Goal: Information Seeking & Learning: Learn about a topic

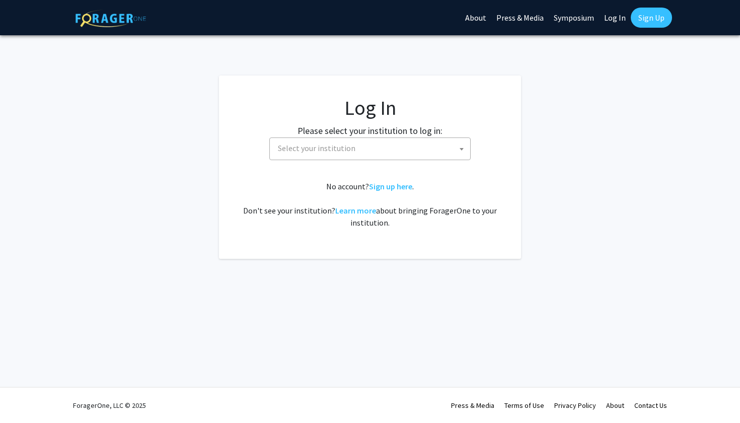
select select
click at [403, 154] on span "Select your institution" at bounding box center [372, 148] width 196 height 21
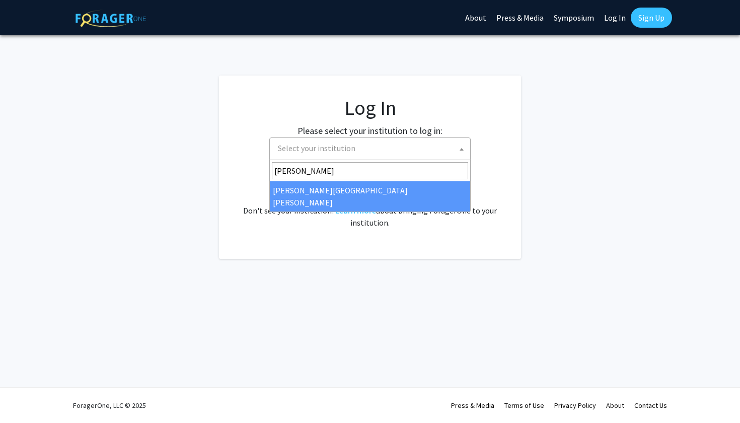
type input "johns"
select select "1"
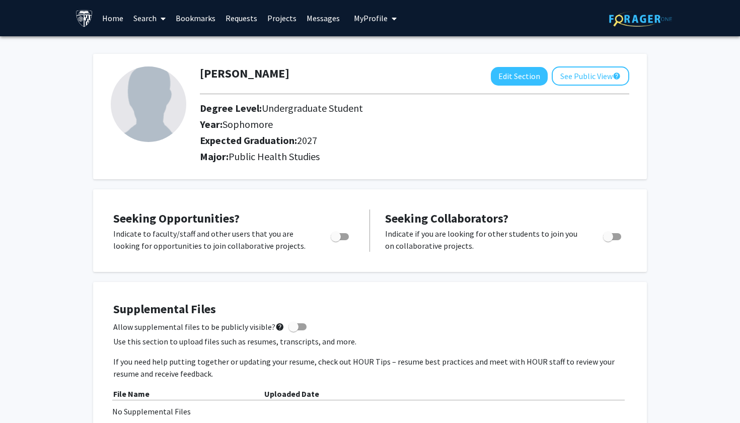
click at [283, 21] on link "Projects" at bounding box center [281, 18] width 39 height 35
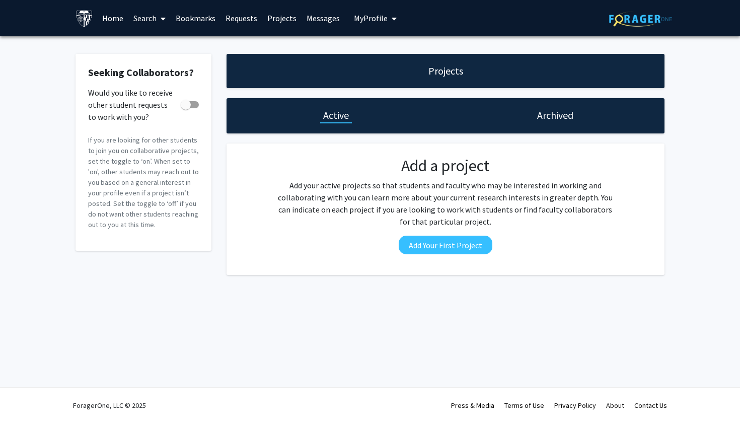
click at [116, 19] on link "Home" at bounding box center [112, 18] width 31 height 35
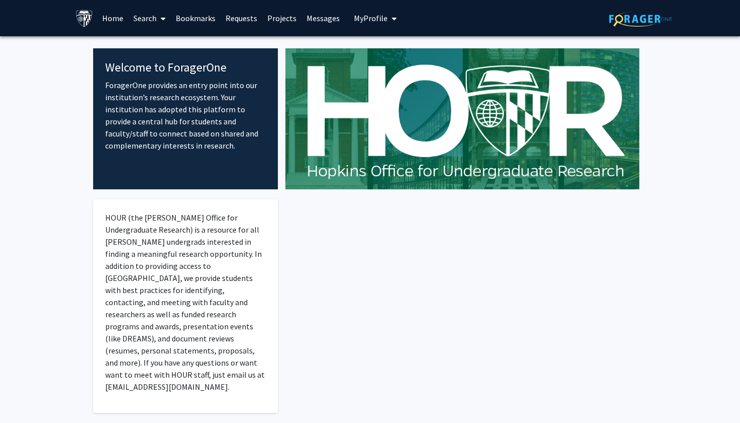
click at [150, 19] on link "Search" at bounding box center [149, 18] width 42 height 35
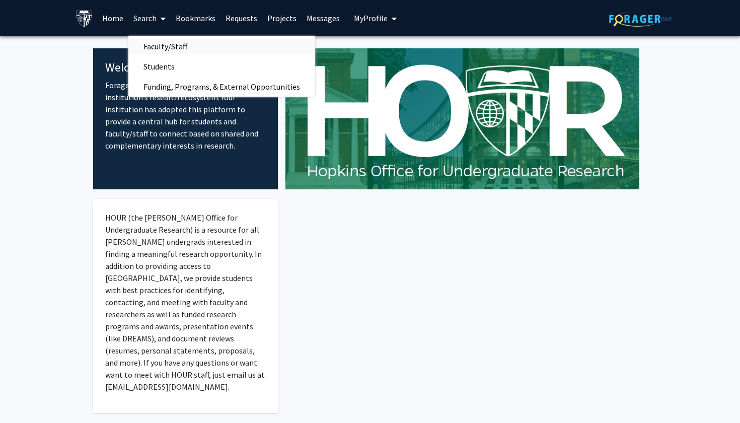
click at [170, 46] on span "Faculty/Staff" at bounding box center [165, 46] width 74 height 20
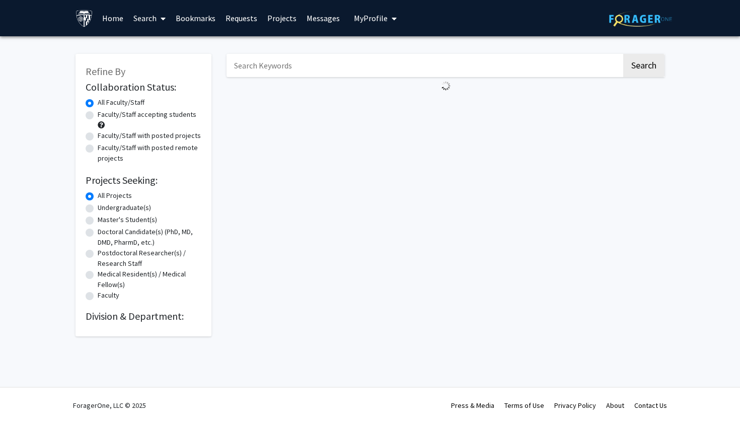
click at [135, 209] on label "Undergraduate(s)" at bounding box center [124, 207] width 53 height 11
click at [104, 209] on input "Undergraduate(s)" at bounding box center [101, 205] width 7 height 7
radio input "true"
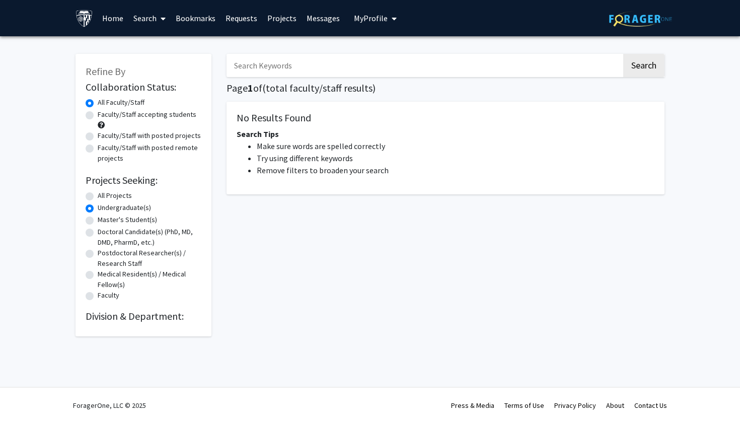
click at [166, 118] on label "Faculty/Staff accepting students" at bounding box center [147, 114] width 99 height 11
click at [104, 116] on input "Faculty/Staff accepting students" at bounding box center [101, 112] width 7 height 7
radio input "true"
click at [632, 73] on button "Search" at bounding box center [644, 65] width 41 height 23
radio input "true"
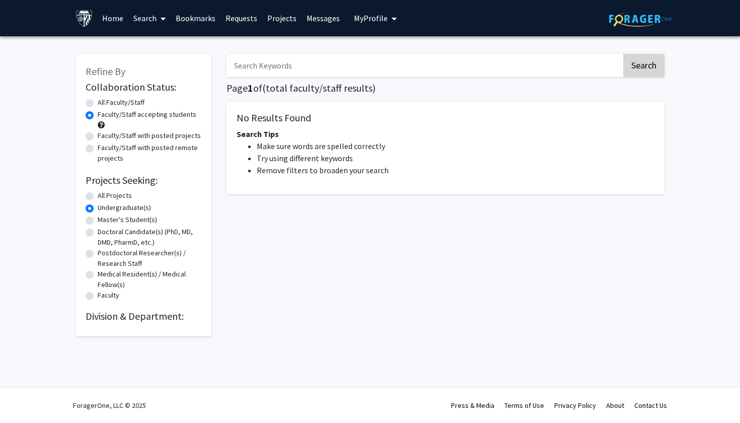
radio input "true"
click at [548, 71] on input "Search Keywords" at bounding box center [424, 65] width 395 height 23
click at [157, 16] on span at bounding box center [161, 18] width 9 height 35
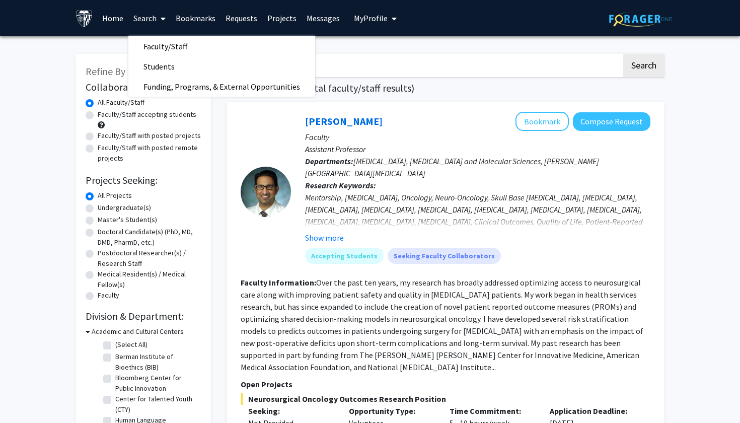
click at [427, 146] on p "Assistant Professor" at bounding box center [478, 149] width 346 height 12
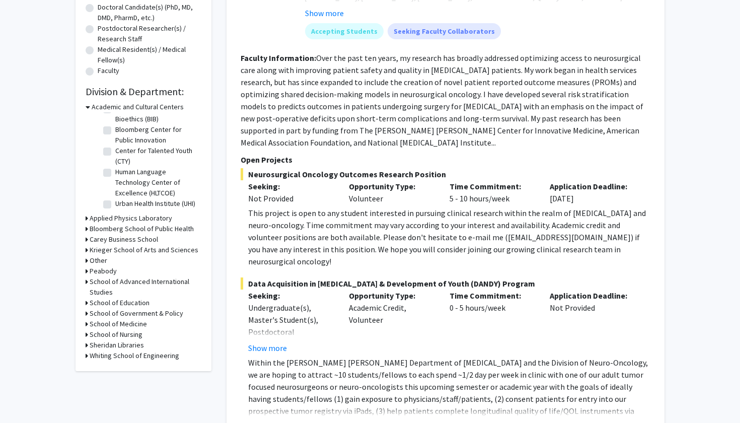
scroll to position [235, 0]
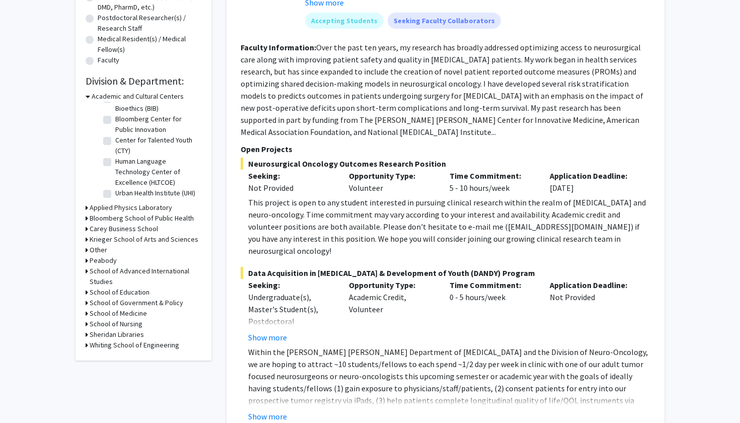
click at [154, 218] on h3 "Bloomberg School of Public Health" at bounding box center [142, 218] width 104 height 11
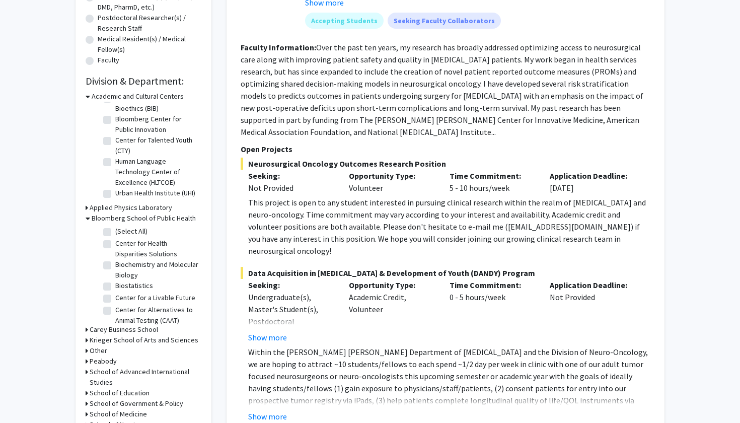
click at [115, 232] on label "(Select All)" at bounding box center [131, 231] width 32 height 11
click at [115, 232] on input "(Select All)" at bounding box center [118, 229] width 7 height 7
checkbox input "true"
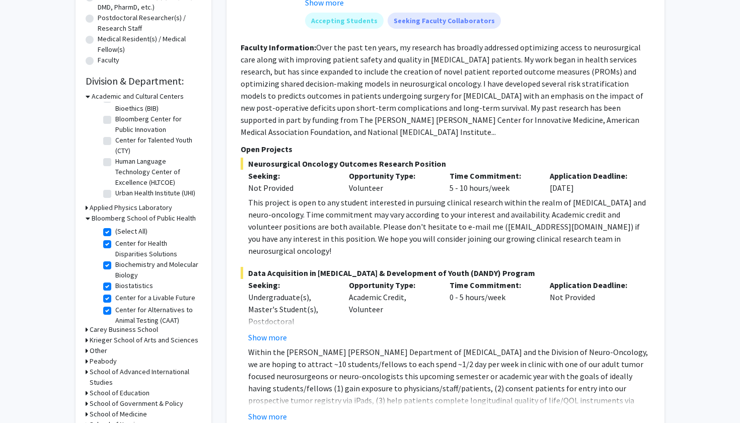
checkbox input "true"
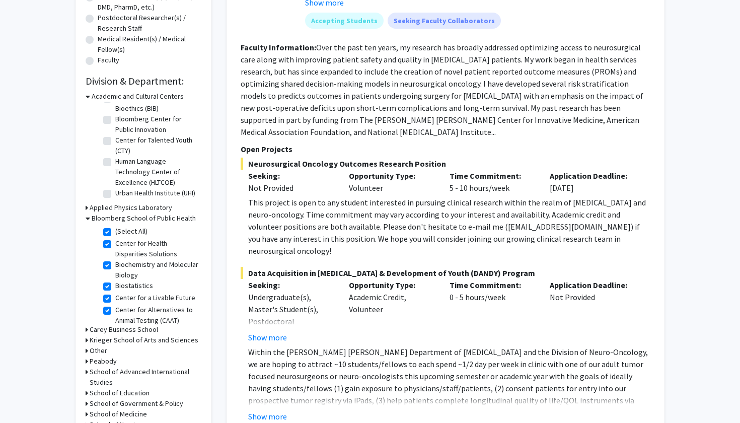
checkbox input "true"
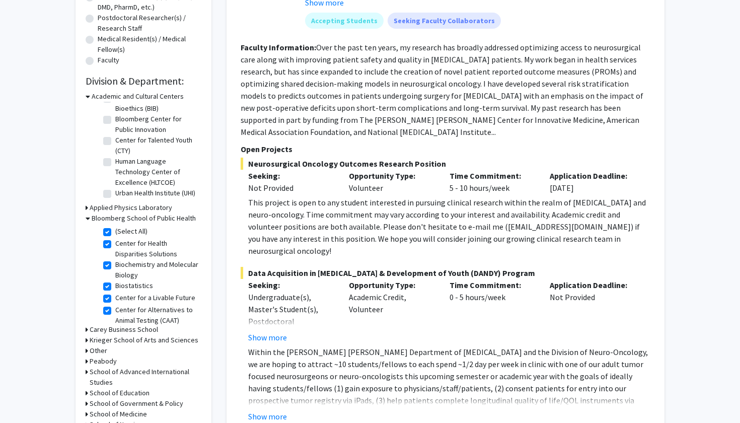
checkbox input "true"
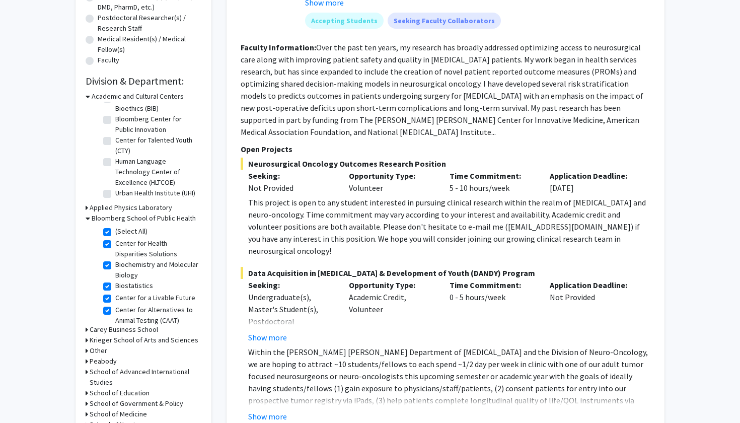
checkbox input "true"
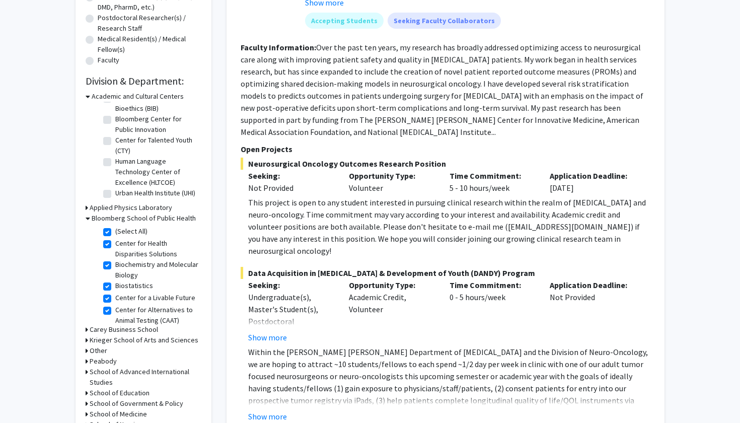
checkbox input "true"
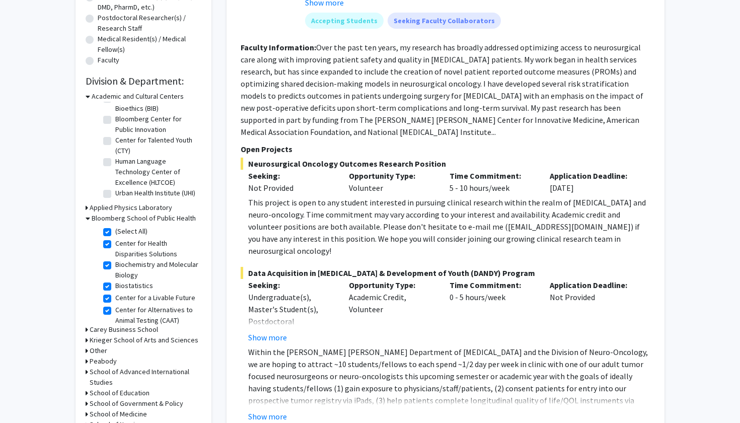
checkbox input "true"
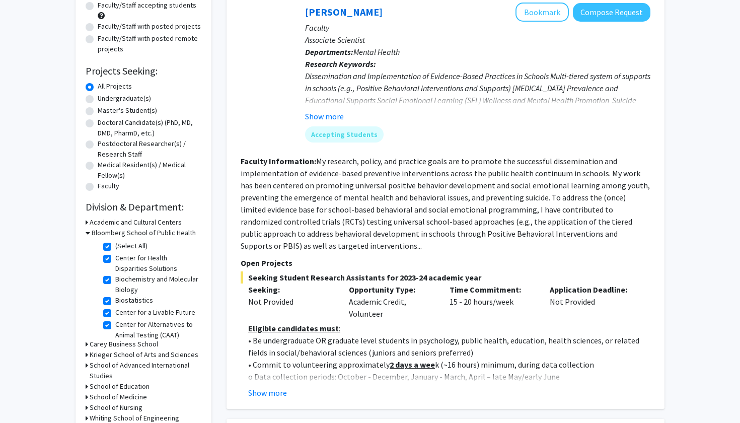
scroll to position [236, 0]
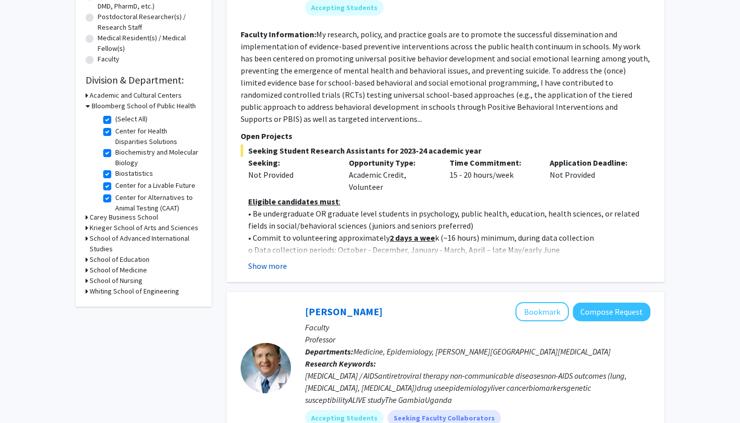
click at [279, 266] on button "Show more" at bounding box center [267, 266] width 39 height 12
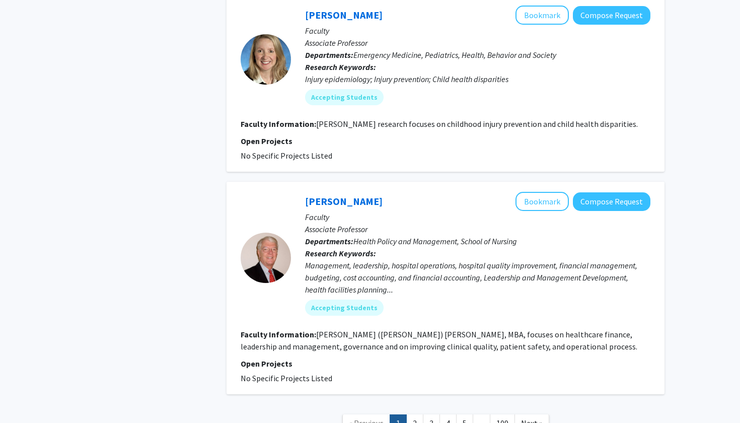
scroll to position [3202, 0]
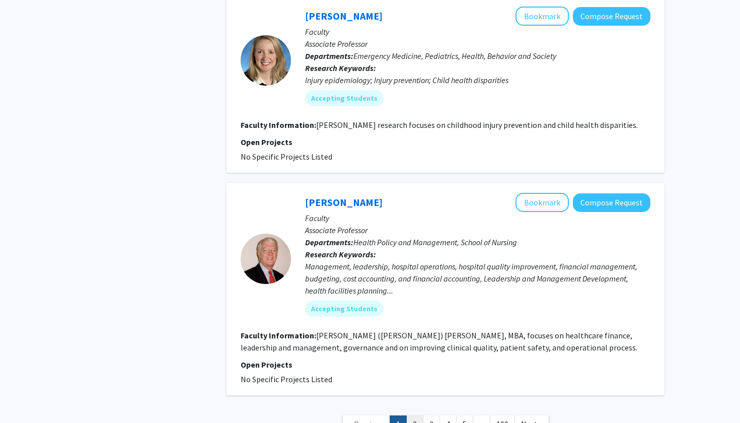
click at [412, 416] on link "2" at bounding box center [414, 425] width 17 height 18
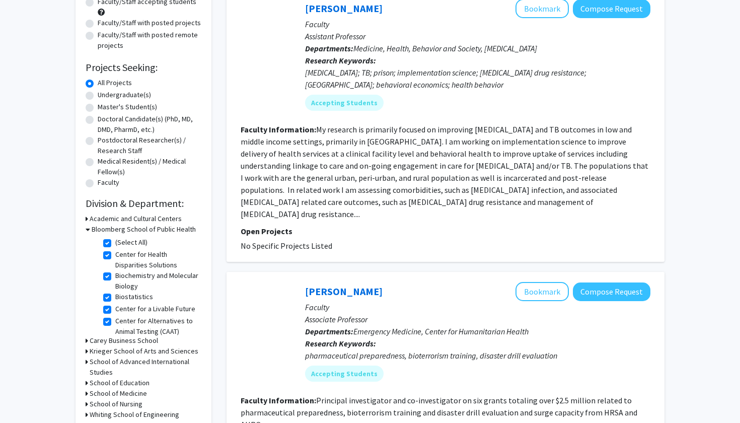
scroll to position [112, 0]
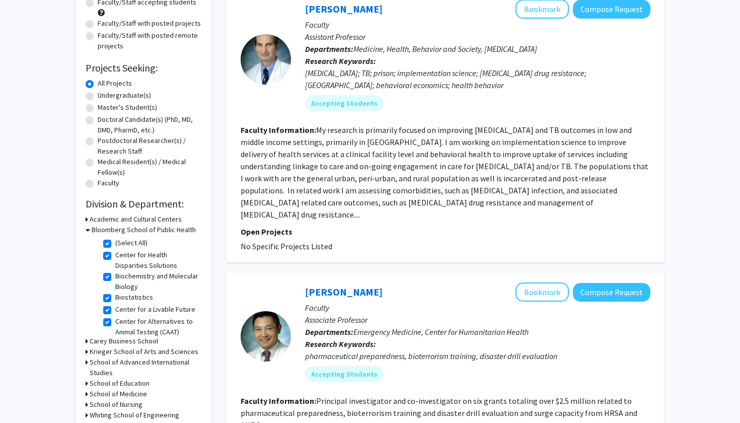
click at [295, 204] on fg-read-more "My research is primarily focused on improving [MEDICAL_DATA] and TB outcomes in…" at bounding box center [445, 172] width 408 height 95
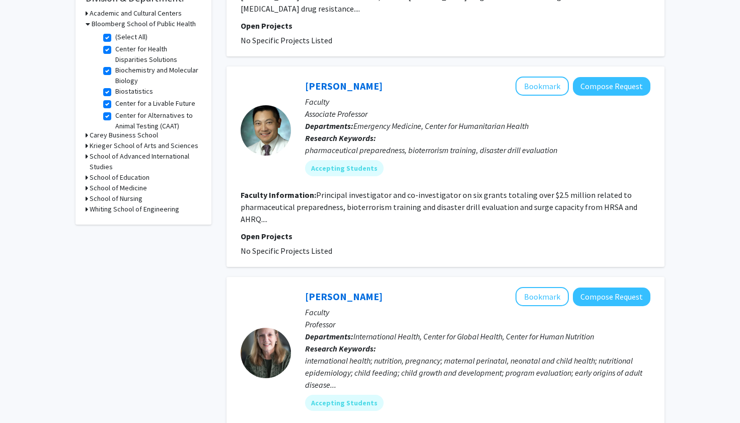
scroll to position [318, 0]
click at [135, 75] on label "Biochemistry and Molecular Biology" at bounding box center [157, 75] width 84 height 21
click at [122, 72] on input "Biochemistry and Molecular Biology" at bounding box center [118, 68] width 7 height 7
checkbox input "false"
checkbox input "true"
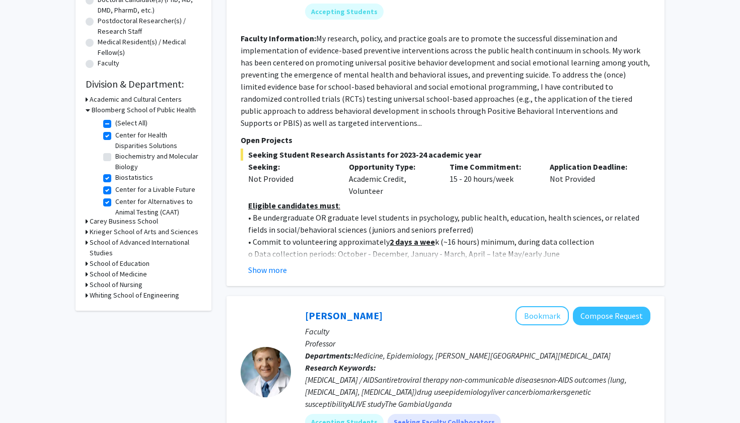
scroll to position [264, 0]
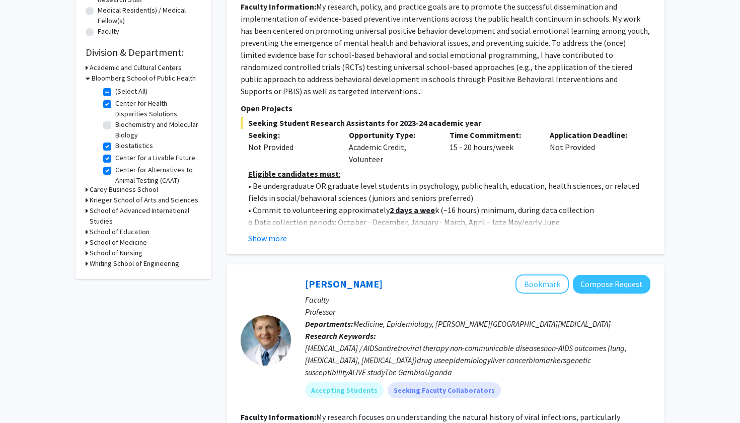
click at [161, 172] on label "Center for Alternatives to Animal Testing (CAAT)" at bounding box center [157, 175] width 84 height 21
click at [122, 171] on input "Center for Alternatives to Animal Testing (CAAT)" at bounding box center [118, 168] width 7 height 7
checkbox input "false"
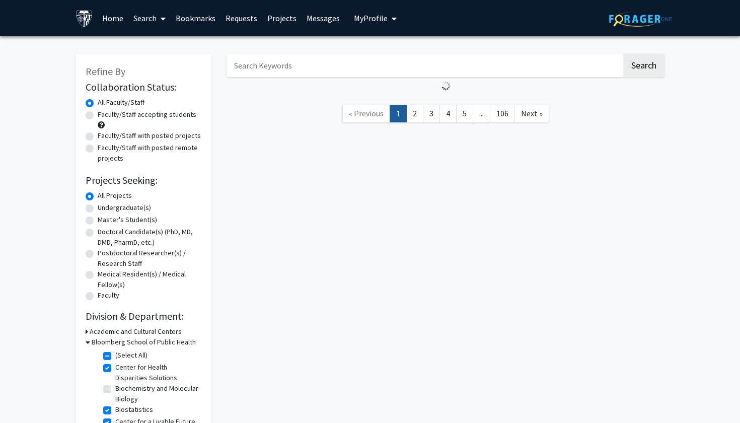
scroll to position [165, 0]
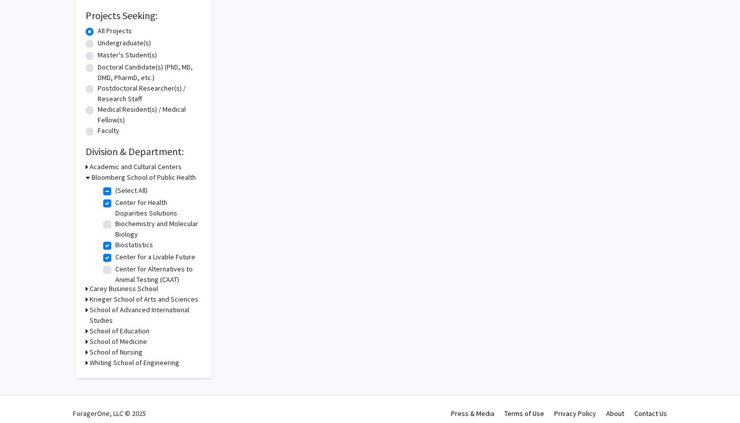
click at [142, 249] on label "Biostatistics" at bounding box center [134, 245] width 38 height 11
click at [122, 246] on input "Biostatistics" at bounding box center [118, 243] width 7 height 7
checkbox input "false"
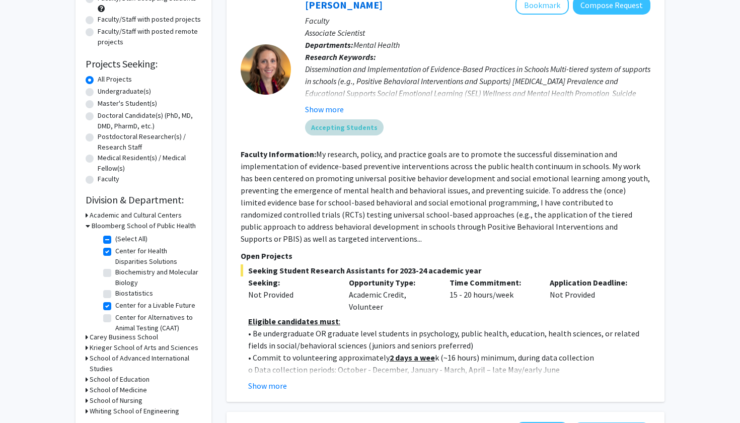
scroll to position [129, 0]
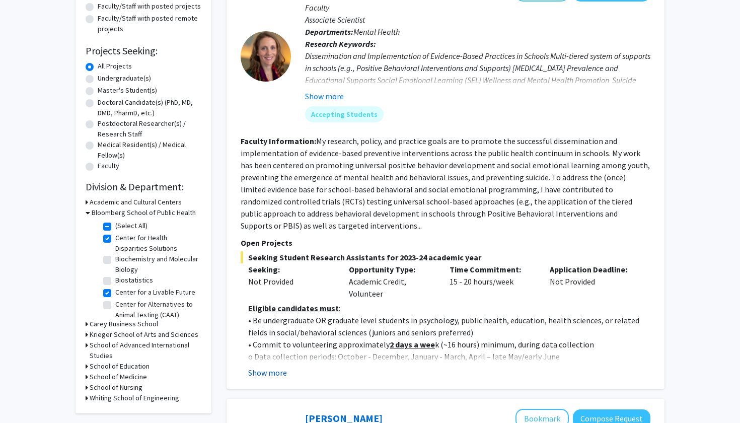
click at [283, 372] on button "Show more" at bounding box center [267, 373] width 39 height 12
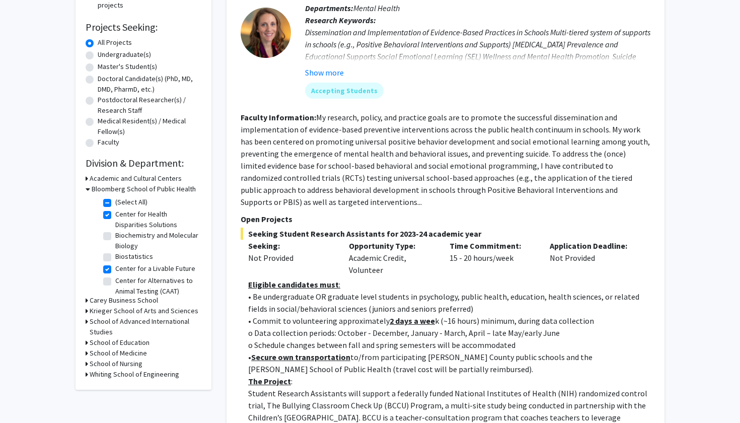
scroll to position [161, 0]
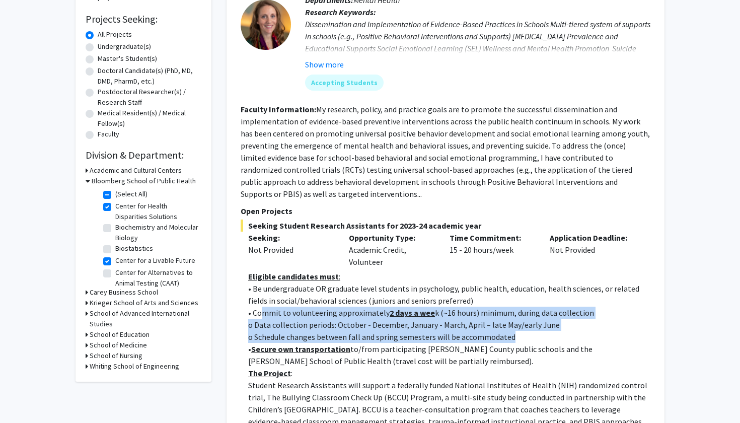
drag, startPoint x: 264, startPoint y: 314, endPoint x: 297, endPoint y: 345, distance: 45.3
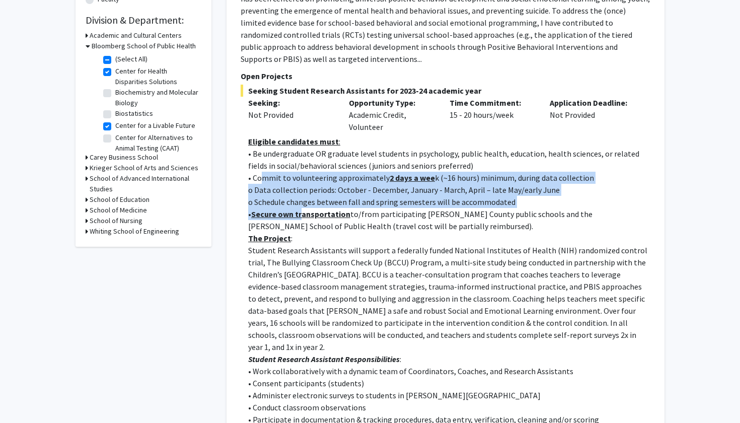
scroll to position [345, 0]
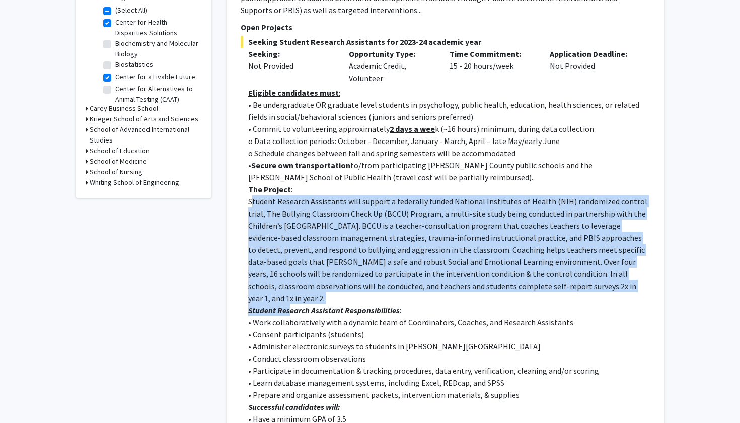
drag, startPoint x: 252, startPoint y: 205, endPoint x: 290, endPoint y: 299, distance: 101.0
click at [290, 299] on div "Eligible candidates must : • Be undergraduate OR graduate level students in psy…" at bounding box center [449, 304] width 402 height 435
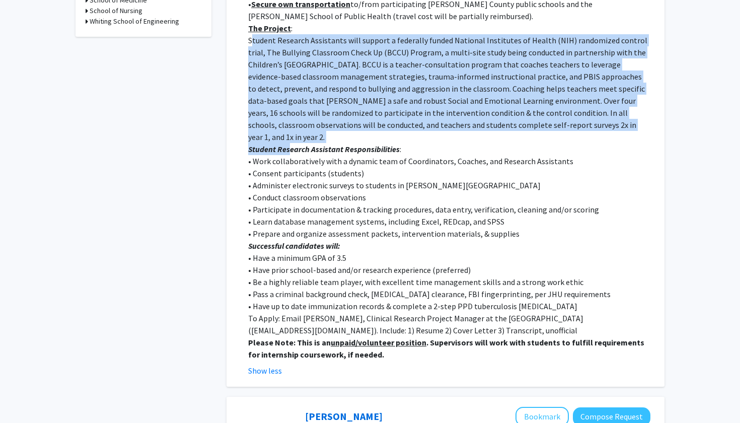
scroll to position [519, 0]
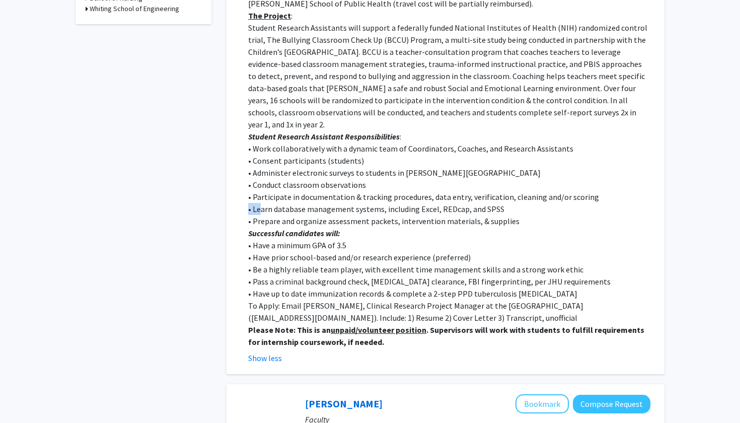
drag, startPoint x: 255, startPoint y: 192, endPoint x: 261, endPoint y: 201, distance: 10.9
click at [261, 201] on div "Eligible candidates must : • Be undergraduate OR graduate level students in psy…" at bounding box center [449, 130] width 402 height 435
click at [261, 203] on p "• Learn database management systems, including Excel, REDcap, and SPSS" at bounding box center [449, 209] width 402 height 12
click at [255, 179] on p "• Conduct classroom observations" at bounding box center [449, 185] width 402 height 12
click at [259, 167] on p "• Administer electronic surveys to students in [PERSON_NAME][GEOGRAPHIC_DATA]" at bounding box center [449, 173] width 402 height 12
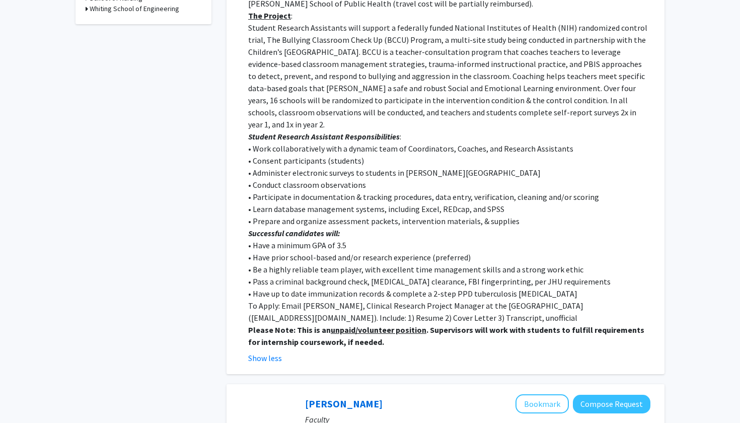
click at [259, 155] on p "• Consent participants (students)" at bounding box center [449, 161] width 402 height 12
click at [250, 131] on em "Student Research Assistant Responsibilities" at bounding box center [324, 136] width 152 height 10
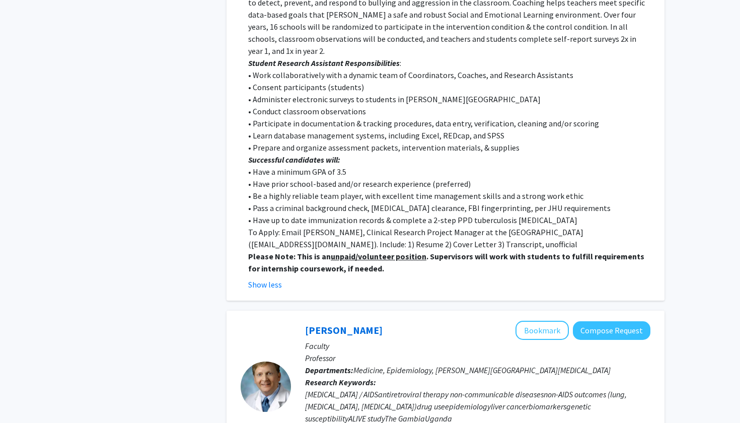
scroll to position [605, 0]
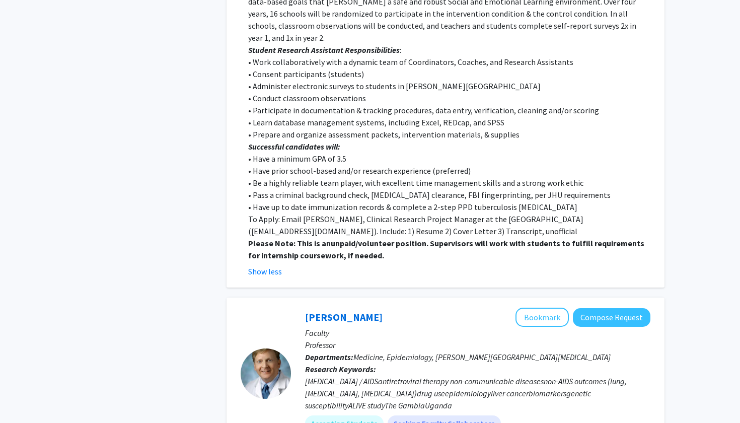
click at [252, 238] on strong "Please Note: This is an unpaid/volunteer position . Supervisors will work with …" at bounding box center [446, 249] width 396 height 22
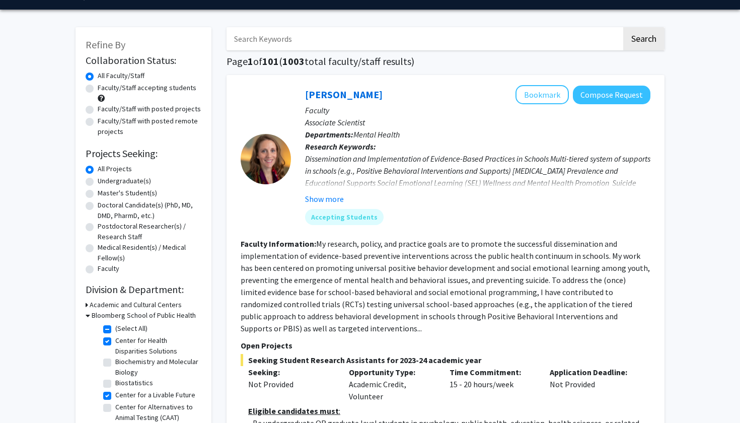
scroll to position [26, 0]
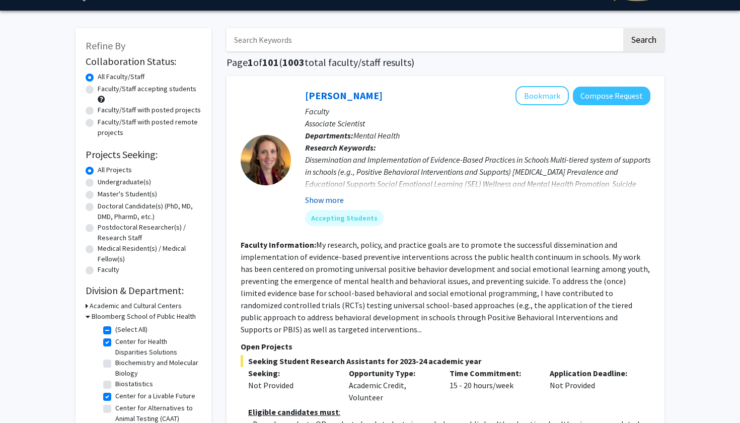
click at [328, 199] on button "Show more" at bounding box center [324, 200] width 39 height 12
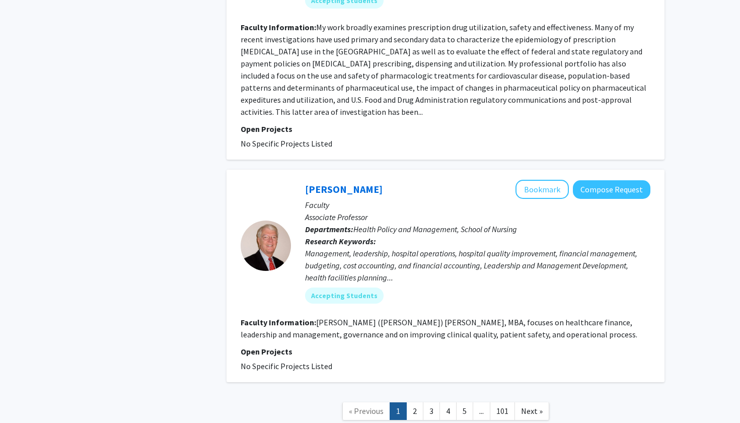
scroll to position [2967, 0]
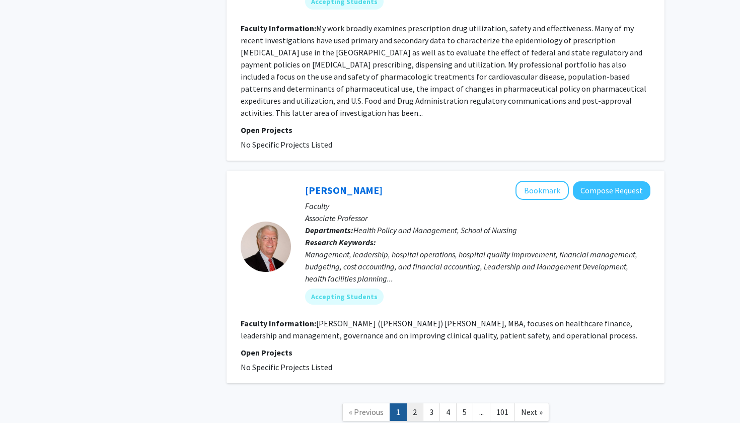
click at [420, 403] on link "2" at bounding box center [414, 412] width 17 height 18
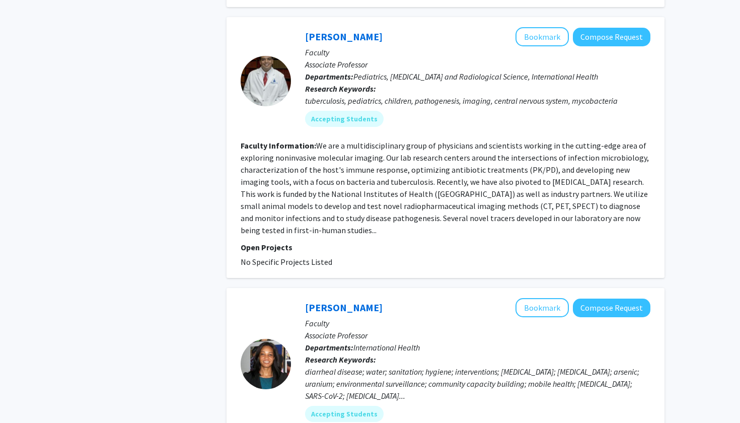
scroll to position [2301, 0]
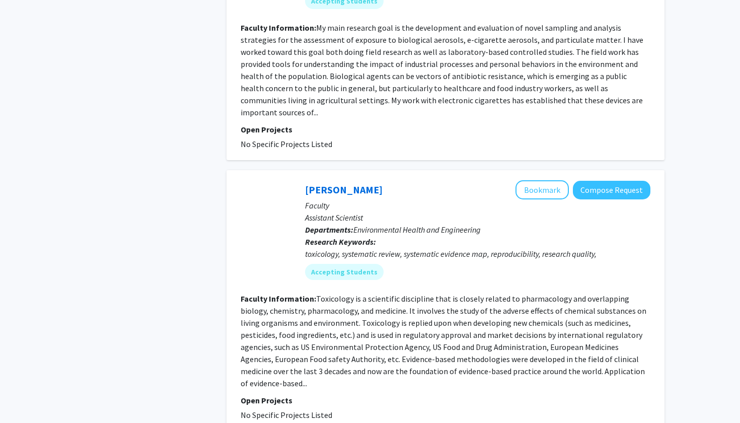
scroll to position [2543, 0]
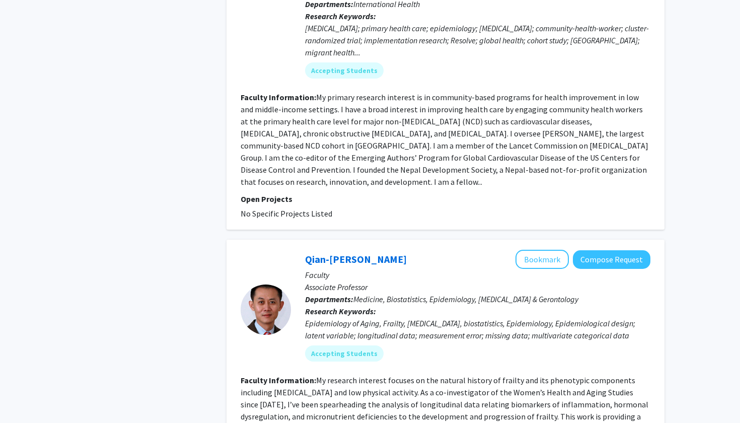
scroll to position [691, 0]
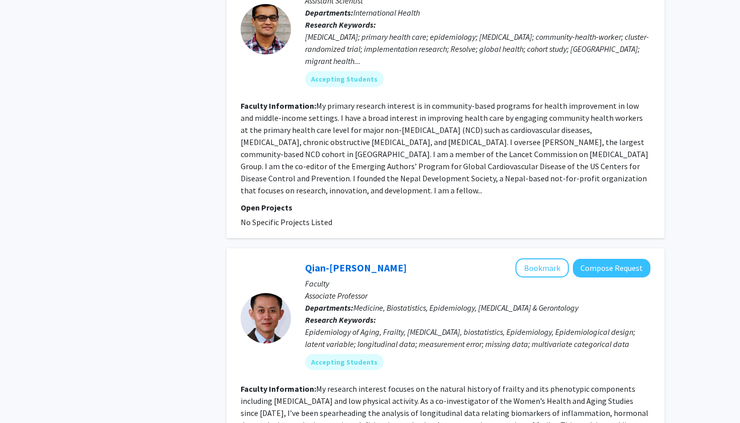
click at [304, 161] on section "Faculty Information: My primary research interest is in community-based program…" at bounding box center [446, 148] width 410 height 97
click at [340, 174] on fg-search-faculty "[PERSON_NAME] Bookmark Compose Request Faculty Assistant Scientist Departments:…" at bounding box center [446, 95] width 410 height 265
click at [632, 166] on fg-read-more "My primary research interest is in community-based programs for health improvem…" at bounding box center [445, 148] width 408 height 95
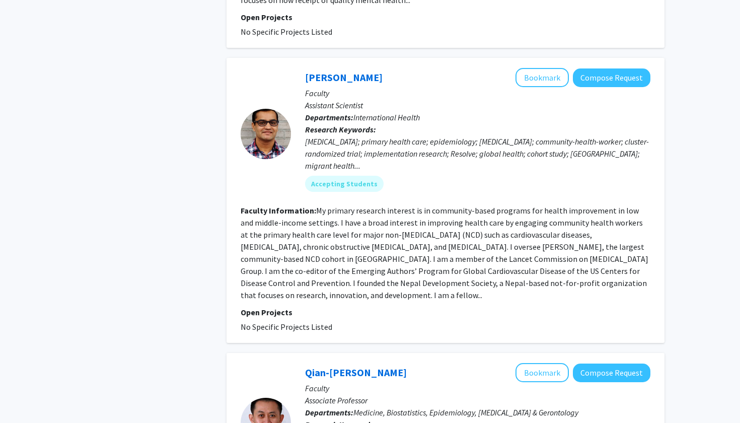
scroll to position [584, 0]
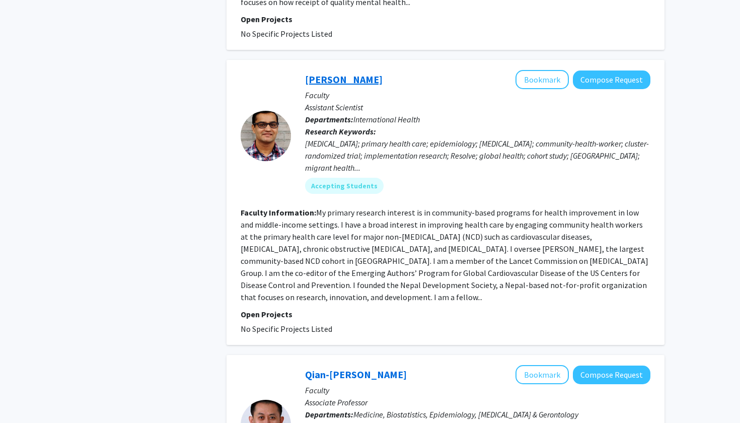
click at [356, 73] on link "[PERSON_NAME]" at bounding box center [344, 79] width 78 height 13
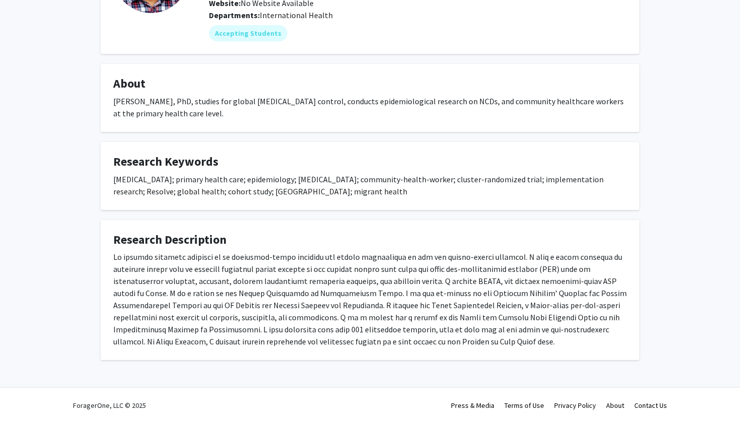
scroll to position [119, 0]
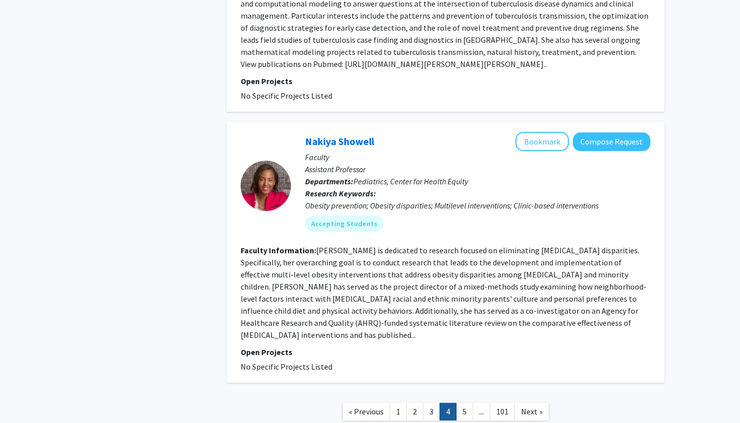
scroll to position [2358, 0]
click at [360, 135] on link "Nakiya Showell" at bounding box center [339, 141] width 69 height 13
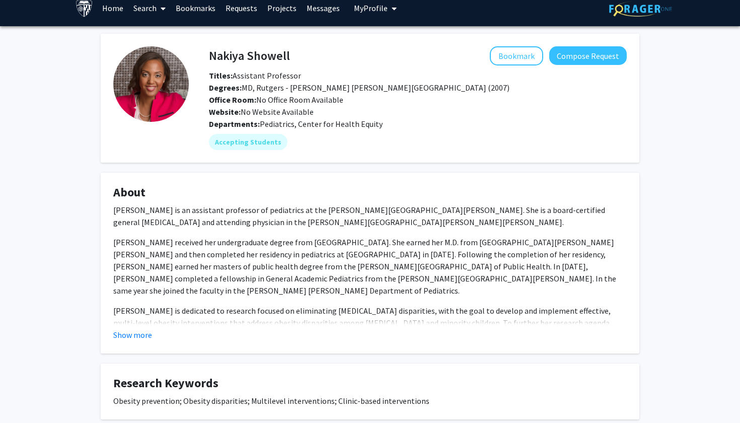
scroll to position [16, 0]
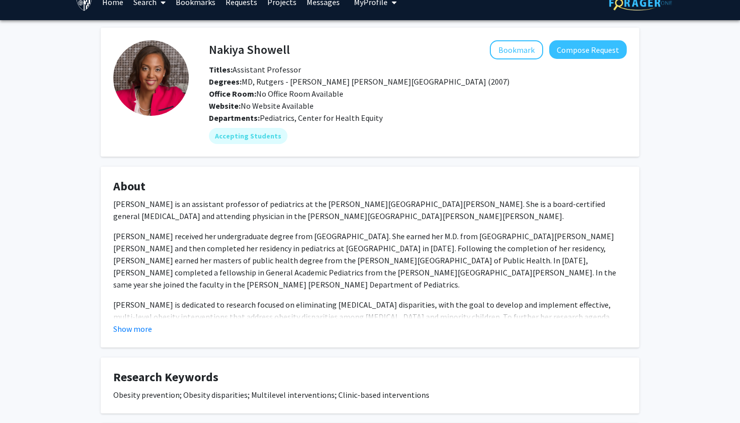
click at [140, 322] on fg-read-more "[PERSON_NAME] is an assistant professor of pediatrics at the [PERSON_NAME][GEOG…" at bounding box center [370, 266] width 514 height 137
click at [140, 330] on button "Show more" at bounding box center [132, 329] width 39 height 12
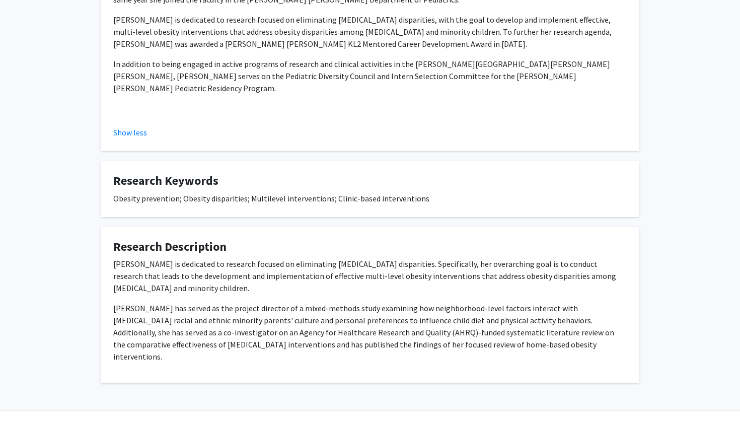
scroll to position [301, 0]
